Goal: Task Accomplishment & Management: Use online tool/utility

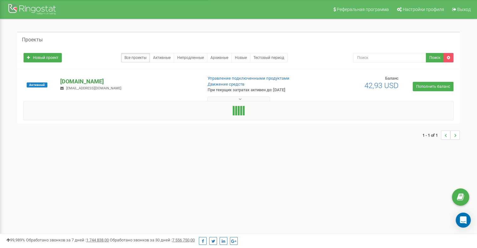
click at [73, 81] on p "[DOMAIN_NAME]" at bounding box center [128, 82] width 137 height 8
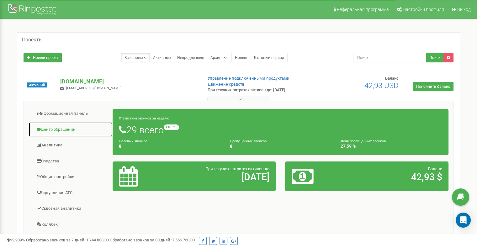
click at [60, 131] on link "Центр обращений" at bounding box center [71, 129] width 84 height 15
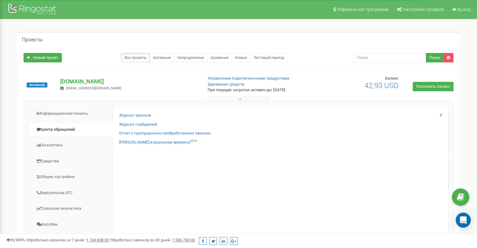
click at [131, 112] on div "Журнал звонков Журнал сообщений Отчет о пропущенных необработанных звонках Звон…" at bounding box center [281, 204] width 336 height 197
click at [133, 113] on link "Журнал звонков" at bounding box center [135, 116] width 32 height 6
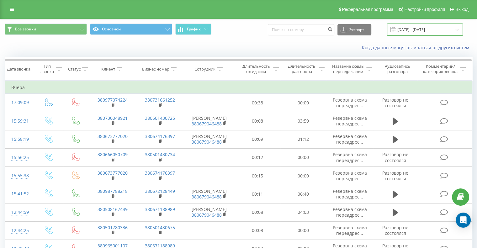
click at [425, 28] on input "20.07.2025 - 20.08.2025" at bounding box center [425, 30] width 76 height 12
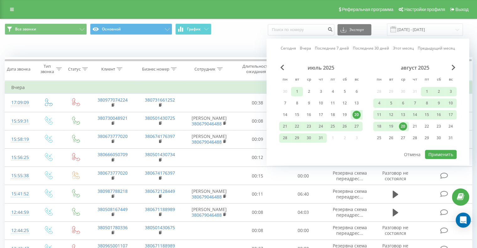
click at [297, 89] on div "1" at bounding box center [297, 92] width 8 height 8
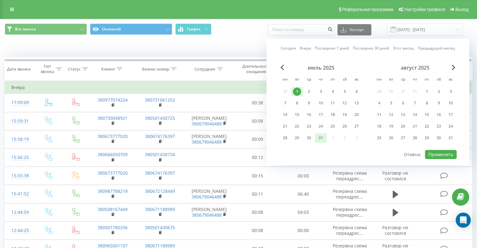
click at [319, 135] on div "31" at bounding box center [321, 138] width 8 height 8
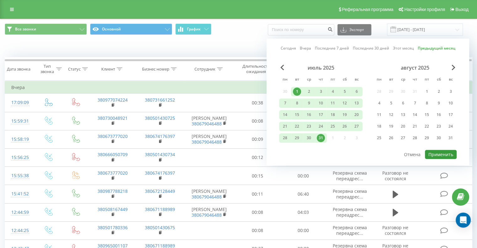
click at [437, 151] on button "Применить" at bounding box center [441, 154] width 32 height 9
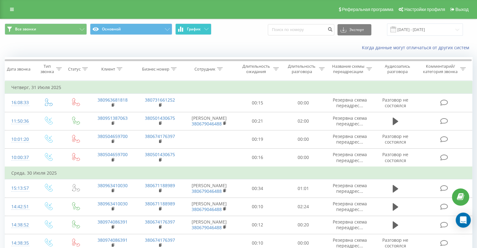
click at [194, 29] on span "График" at bounding box center [194, 29] width 14 height 4
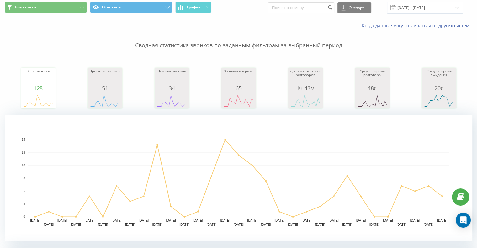
scroll to position [21, 0]
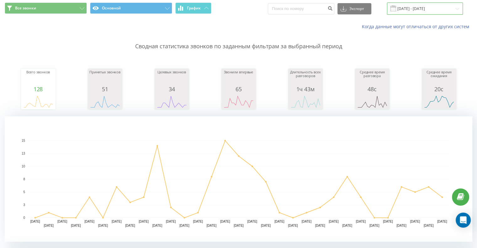
click at [408, 9] on input "01.07.2025 - 31.07.2025" at bounding box center [425, 9] width 76 height 12
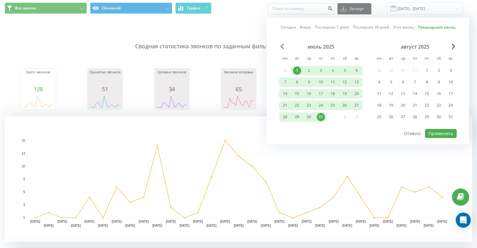
click at [281, 45] on span "Previous Month" at bounding box center [283, 47] width 4 height 6
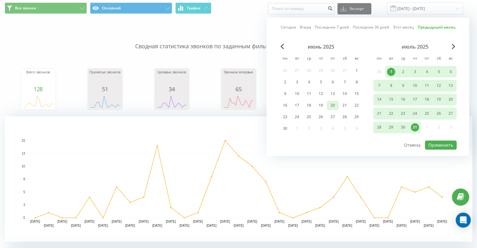
click at [334, 104] on div "20" at bounding box center [333, 105] width 8 height 8
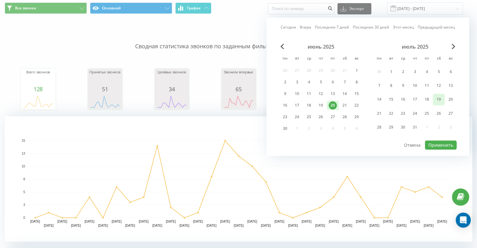
click at [438, 96] on div "19" at bounding box center [439, 100] width 8 height 8
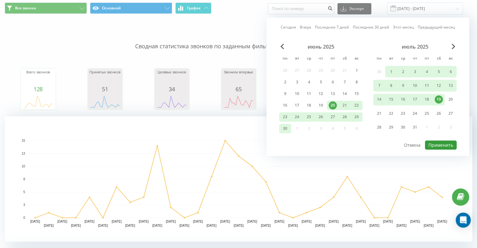
click at [438, 141] on button "Применить" at bounding box center [441, 145] width 32 height 9
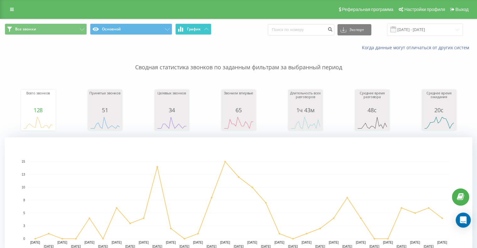
click at [204, 29] on icon at bounding box center [206, 29] width 4 height 2
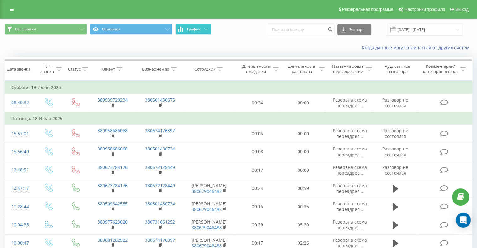
click at [204, 29] on icon at bounding box center [206, 29] width 4 height 2
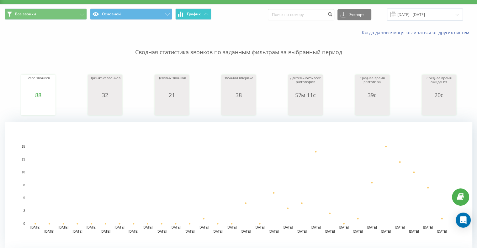
scroll to position [19, 0]
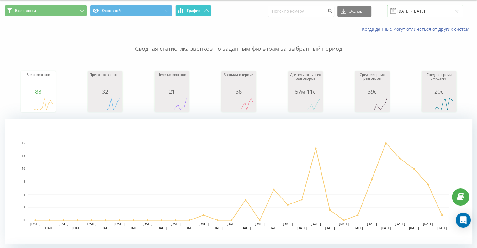
click at [446, 13] on input "20.06.2025 - 19.07.2025" at bounding box center [425, 11] width 76 height 12
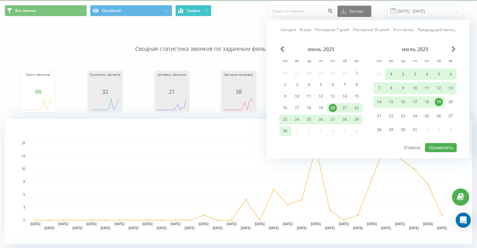
click at [392, 70] on div "1" at bounding box center [391, 74] width 8 height 8
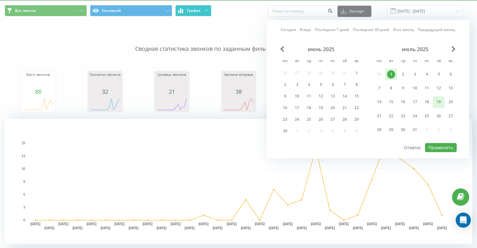
click at [440, 100] on div "19" at bounding box center [439, 102] width 8 height 8
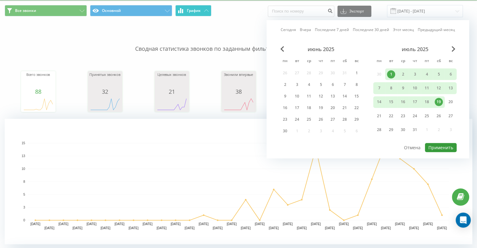
click at [441, 143] on button "Применить" at bounding box center [441, 147] width 32 height 9
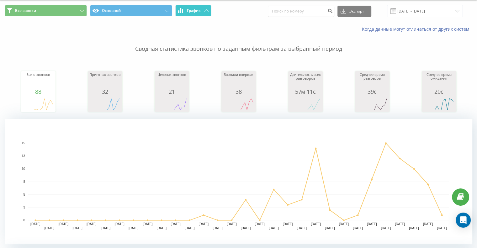
click at [197, 9] on span "График" at bounding box center [194, 10] width 14 height 4
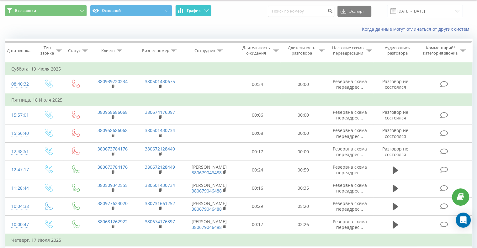
click at [197, 9] on span "График" at bounding box center [194, 10] width 14 height 4
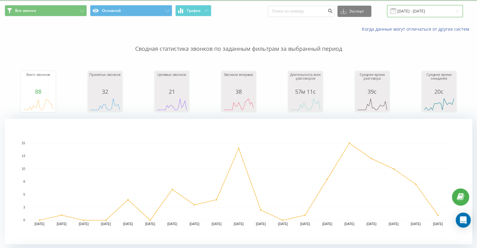
click at [409, 12] on input "01.07.2025 - 19.07.2025" at bounding box center [425, 11] width 76 height 12
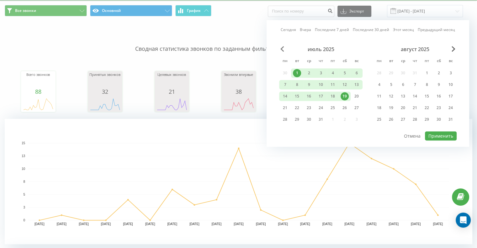
click at [283, 51] on span "Previous Month" at bounding box center [283, 49] width 4 height 6
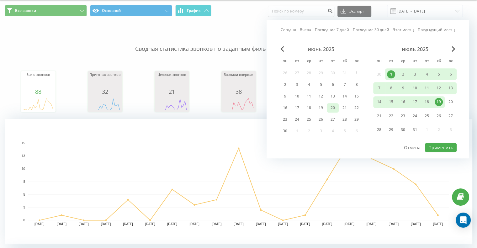
click at [333, 107] on div "20" at bounding box center [333, 108] width 8 height 8
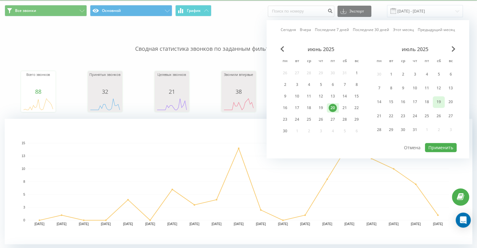
click at [438, 100] on div "19" at bounding box center [439, 102] width 8 height 8
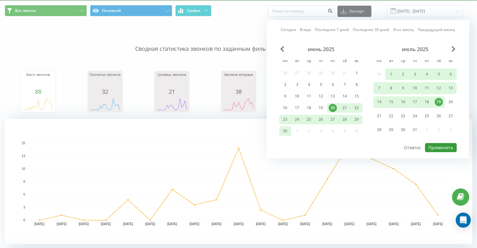
click at [440, 146] on button "Применить" at bounding box center [441, 147] width 32 height 9
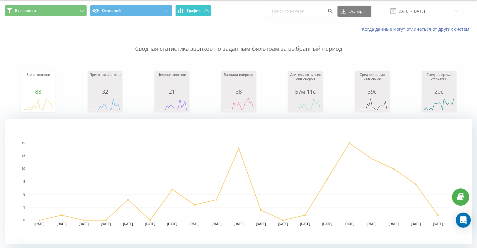
click at [199, 14] on button "График" at bounding box center [193, 10] width 36 height 11
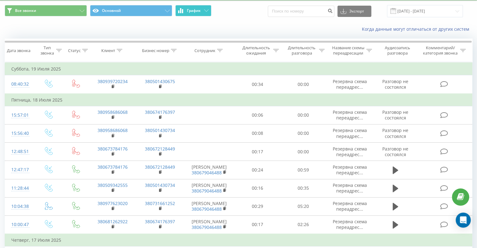
click at [198, 14] on button "График" at bounding box center [193, 10] width 36 height 11
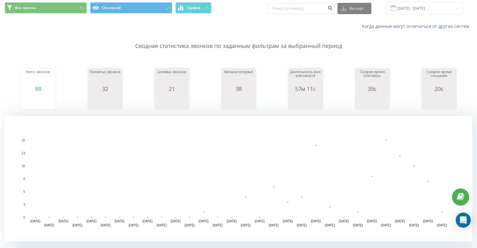
scroll to position [20, 0]
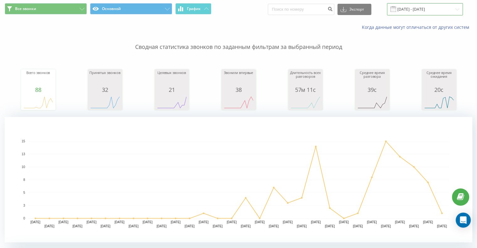
click at [405, 10] on input "20.06.2025 - 19.07.2025" at bounding box center [425, 9] width 76 height 12
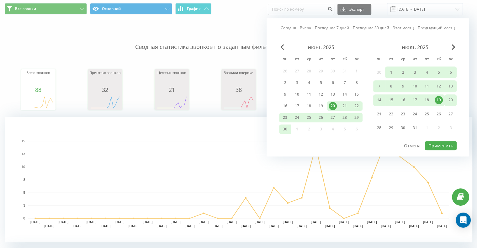
click at [452, 99] on div "20" at bounding box center [451, 100] width 8 height 8
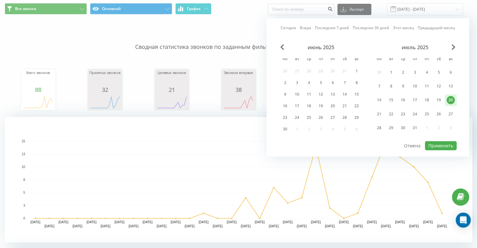
click at [456, 48] on div "июль 2025" at bounding box center [414, 47] width 83 height 6
click at [453, 47] on span "Next Month" at bounding box center [454, 47] width 4 height 6
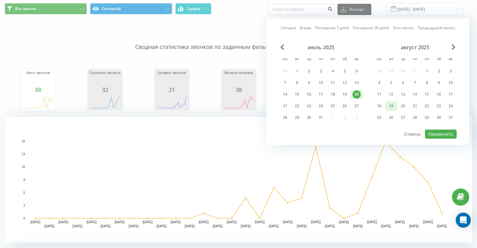
click at [392, 102] on div "19" at bounding box center [391, 106] width 8 height 8
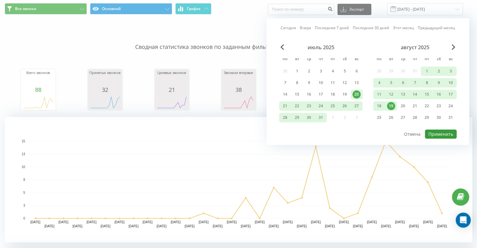
click at [439, 132] on button "Применить" at bounding box center [441, 134] width 32 height 9
type input "20.07.2025 - 19.08.2025"
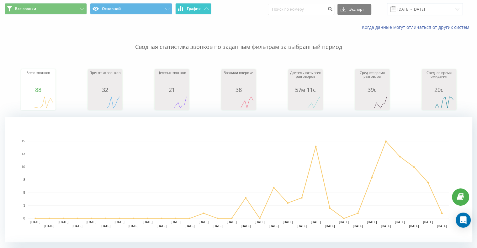
click at [200, 8] on span "График" at bounding box center [194, 9] width 14 height 4
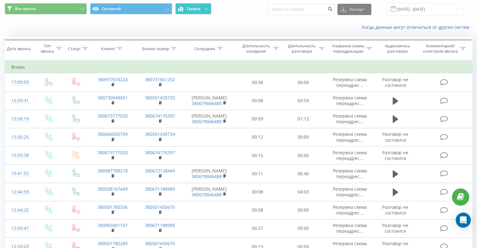
click at [200, 8] on span "График" at bounding box center [194, 9] width 14 height 4
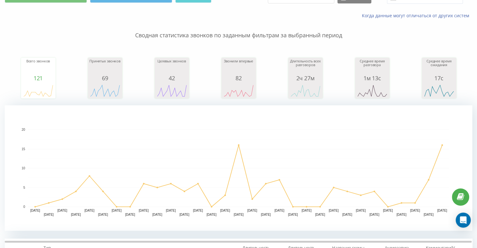
scroll to position [20, 0]
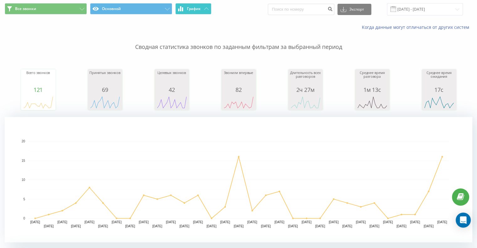
click at [207, 9] on icon at bounding box center [206, 9] width 4 height 2
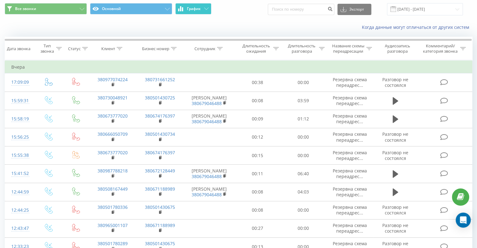
click at [207, 9] on icon at bounding box center [206, 9] width 4 height 2
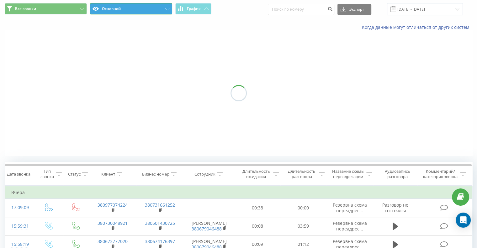
click at [163, 8] on button "Основной" at bounding box center [131, 8] width 82 height 11
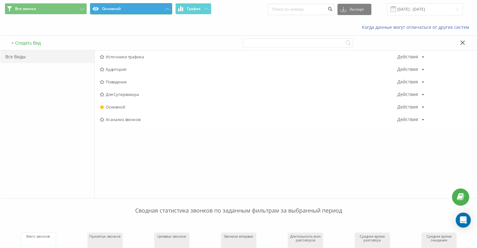
click at [163, 8] on button "Основной" at bounding box center [131, 8] width 82 height 11
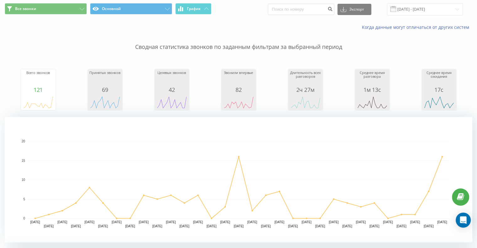
click at [302, 42] on p "Сводная статистика звонков по заданным фильтрам за выбранный период" at bounding box center [239, 40] width 468 height 21
